Goal: Information Seeking & Learning: Compare options

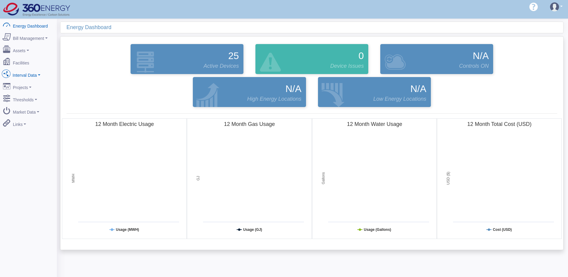
click at [25, 72] on link "Interval Data" at bounding box center [28, 74] width 58 height 13
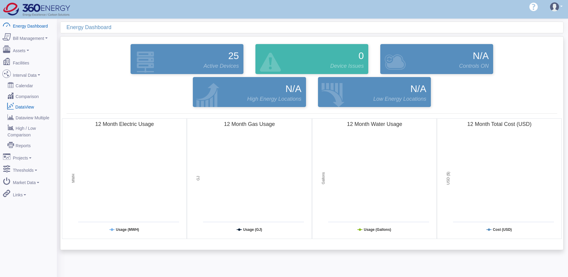
click at [25, 101] on link "DataView" at bounding box center [28, 106] width 58 height 11
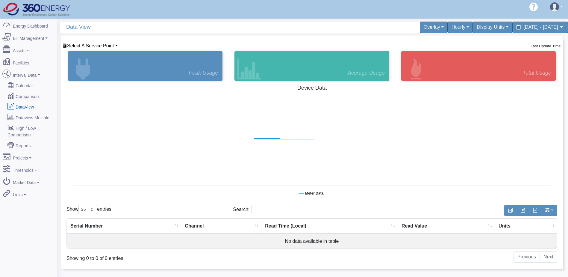
select select "25"
click at [29, 91] on link "Comparison" at bounding box center [28, 95] width 58 height 11
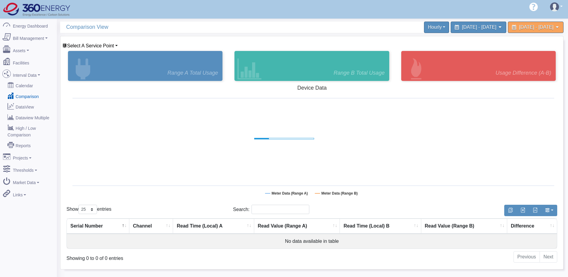
select select "25"
click at [500, 29] on icon at bounding box center [502, 26] width 5 height 5
click at [73, 45] on span "Select A Service Point" at bounding box center [90, 45] width 47 height 5
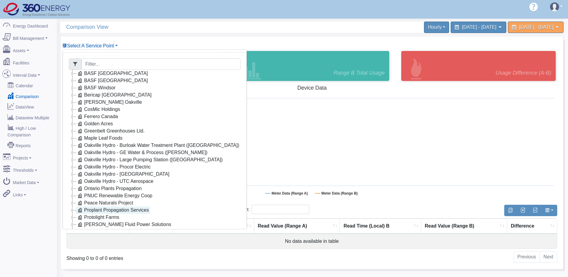
click at [108, 208] on link "Proplant Propagation Services" at bounding box center [113, 209] width 74 height 7
click at [117, 217] on link "Main Electric" at bounding box center [103, 217] width 41 height 7
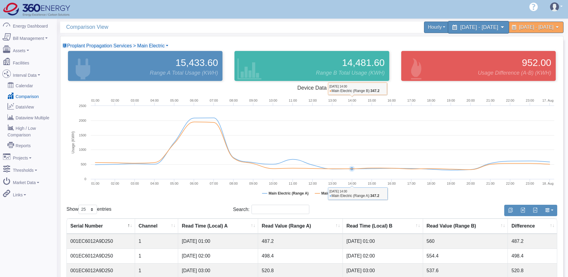
click at [460, 25] on span "[DATE] - [DATE]" at bounding box center [479, 27] width 38 height 6
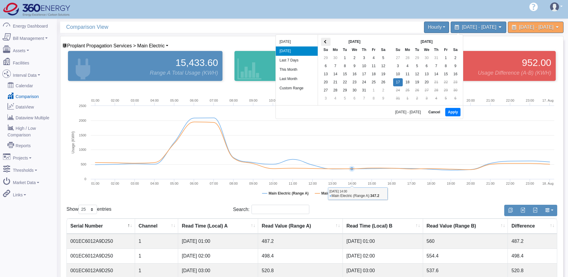
click at [326, 42] on span at bounding box center [325, 41] width 3 height 3
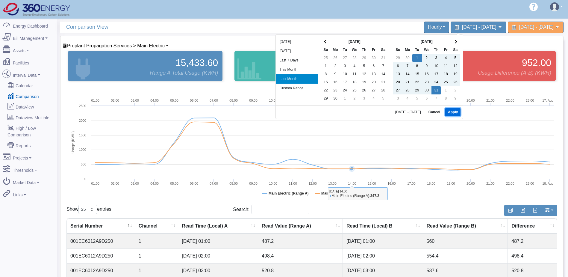
click at [454, 110] on button "Apply" at bounding box center [452, 112] width 15 height 8
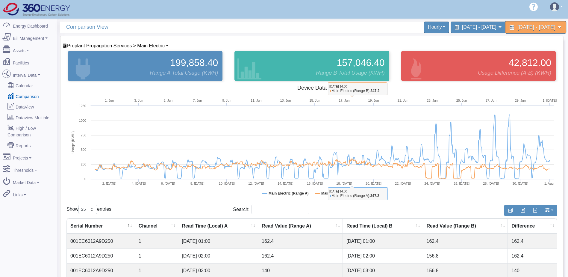
click at [518, 26] on span "[DATE] - [DATE]" at bounding box center [537, 27] width 38 height 6
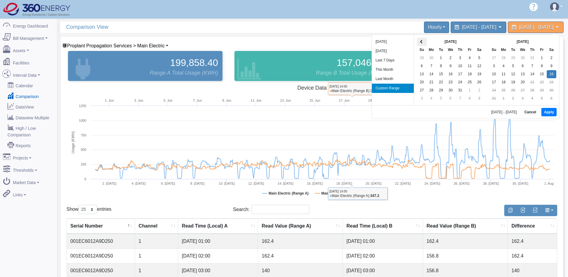
click at [422, 40] on th at bounding box center [422, 42] width 10 height 8
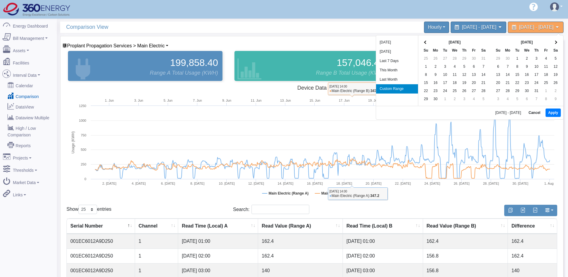
click at [422, 40] on th at bounding box center [426, 42] width 10 height 8
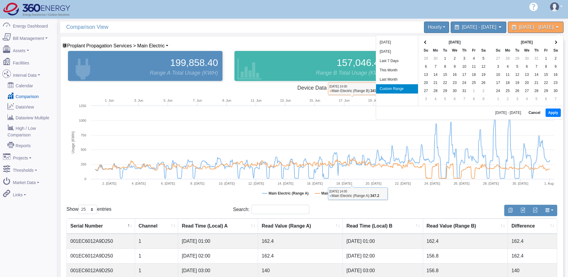
click at [422, 40] on th at bounding box center [426, 42] width 10 height 8
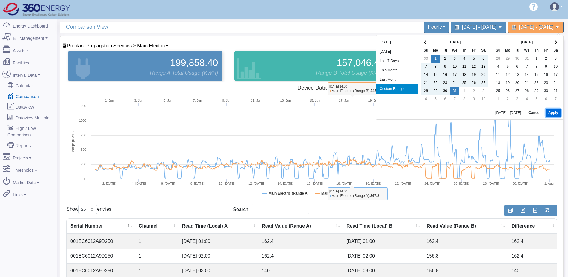
click at [553, 111] on button "Apply" at bounding box center [553, 112] width 15 height 8
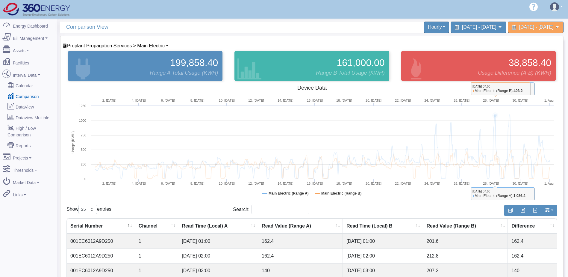
click at [496, 116] on icon at bounding box center [496, 116] width 4 height 4
